Goal: Browse casually

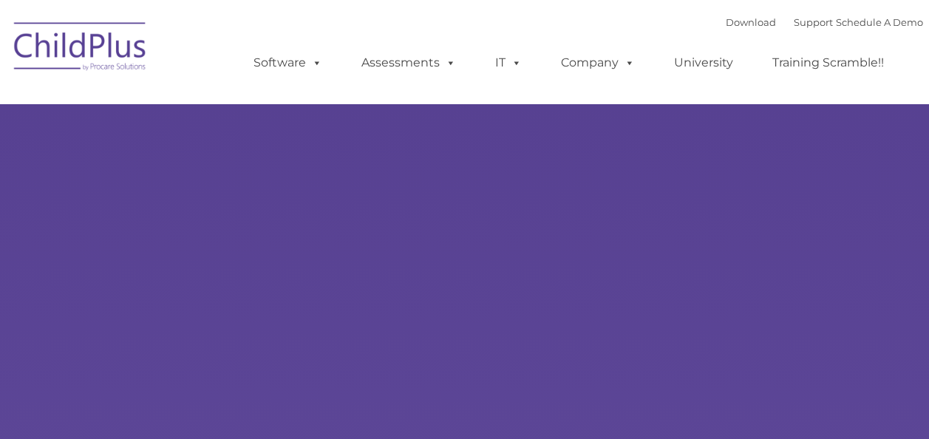
select select "MEDIUM"
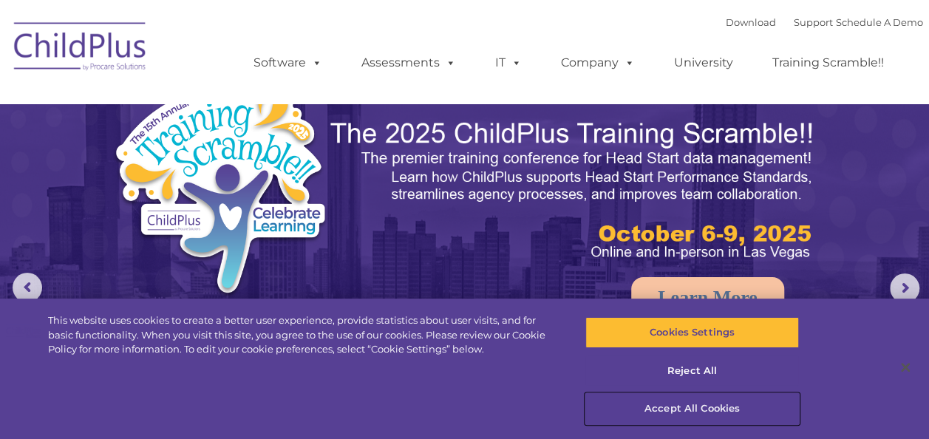
click at [703, 406] on button "Accept All Cookies" at bounding box center [692, 408] width 214 height 31
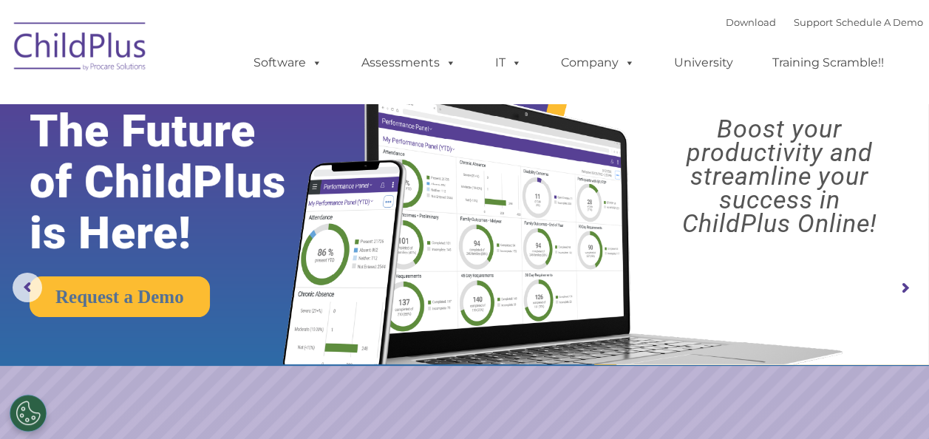
click at [53, 12] on img at bounding box center [81, 49] width 148 height 74
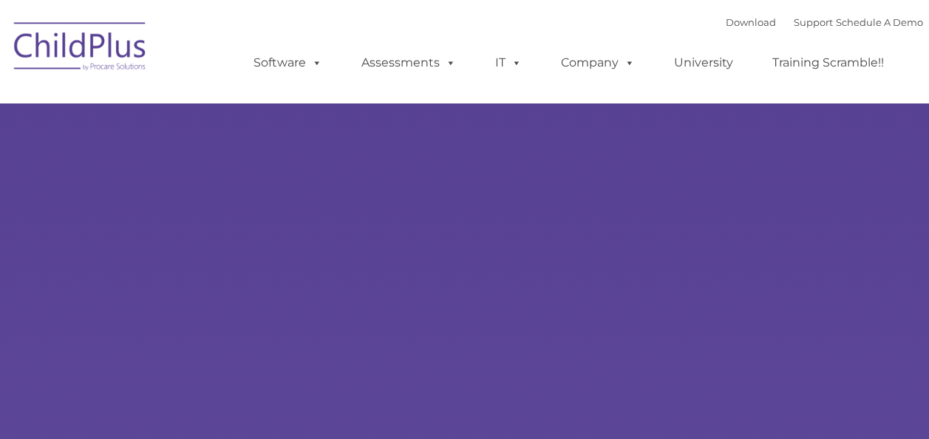
type input ""
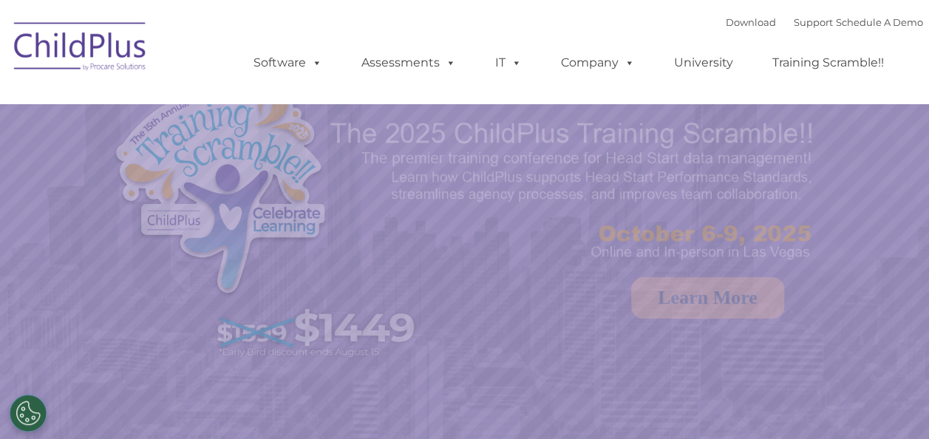
select select "MEDIUM"
